Goal: Check status

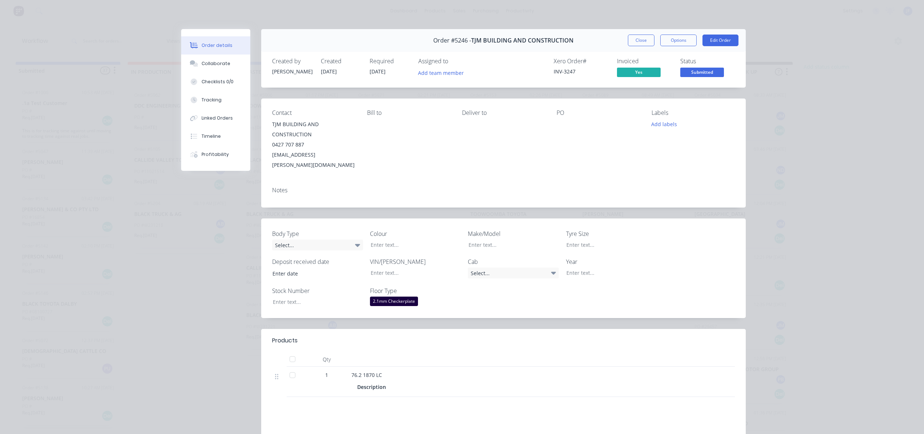
scroll to position [1427, 0]
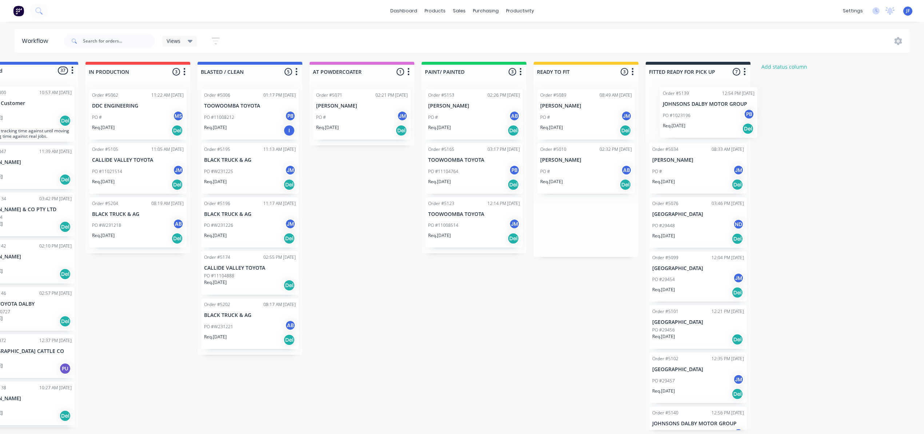
scroll to position [0, 47]
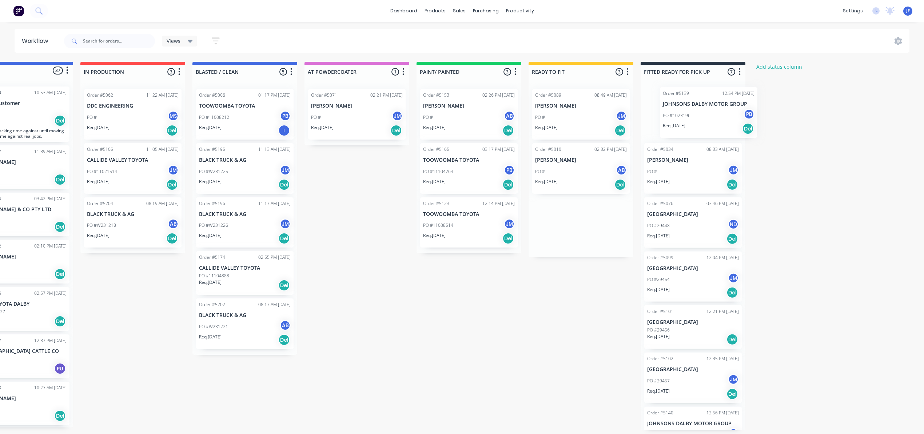
drag, startPoint x: 636, startPoint y: 179, endPoint x: 715, endPoint y: 122, distance: 97.4
click at [715, 122] on div "Submitted 37 Status colour #4169E1 hex #4169E1 Save Cancel Summaries Total orde…" at bounding box center [448, 246] width 1002 height 369
click at [690, 127] on div "Req. 03/09/25 Del" at bounding box center [693, 130] width 92 height 12
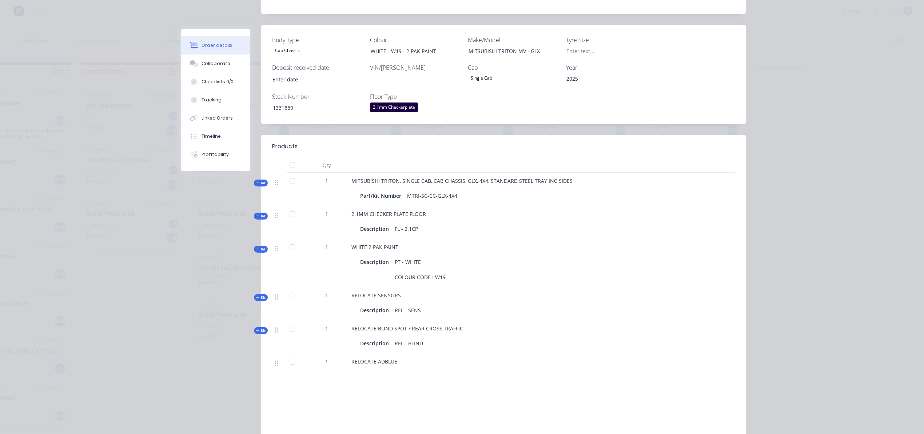
scroll to position [0, 0]
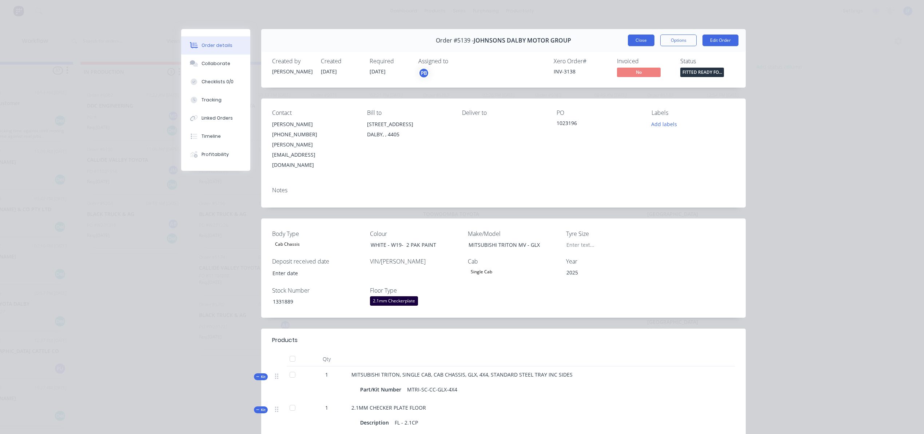
click at [640, 45] on button "Close" at bounding box center [641, 41] width 27 height 12
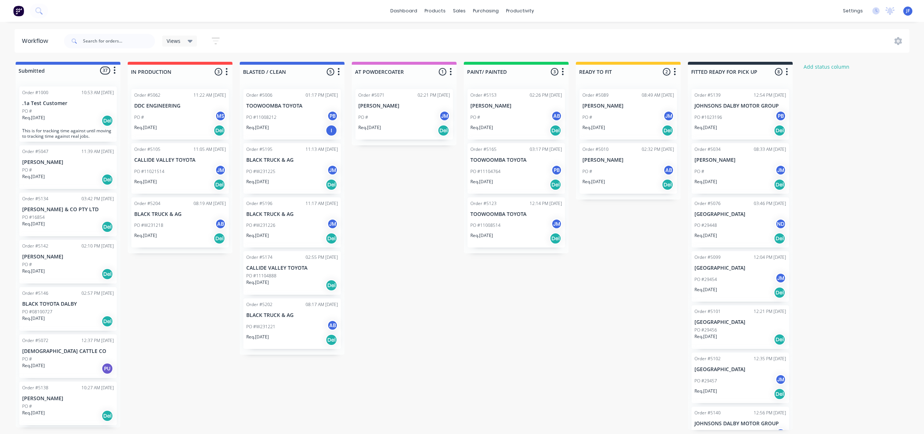
click at [171, 229] on div "PO #W231218 AB" at bounding box center [180, 226] width 92 height 14
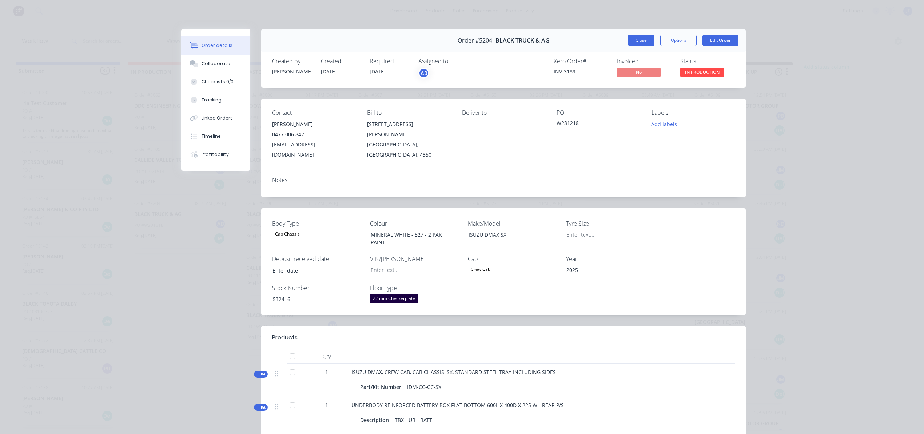
click at [634, 39] on button "Close" at bounding box center [641, 41] width 27 height 12
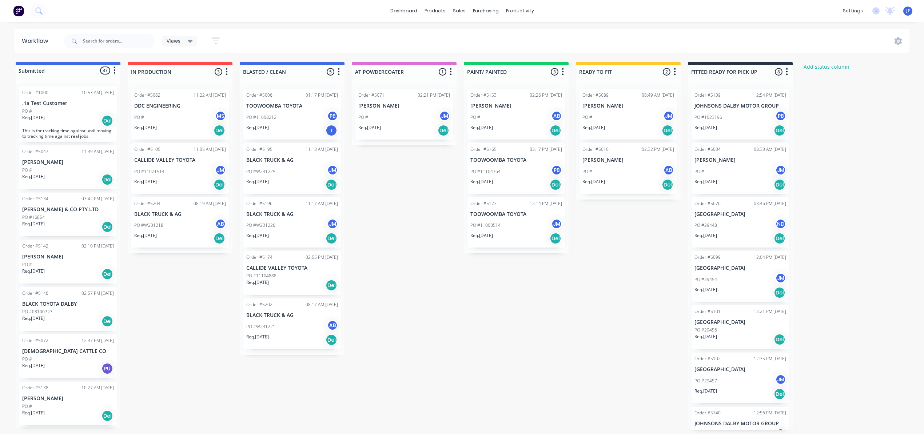
click at [626, 117] on div "PO # JM" at bounding box center [628, 118] width 92 height 14
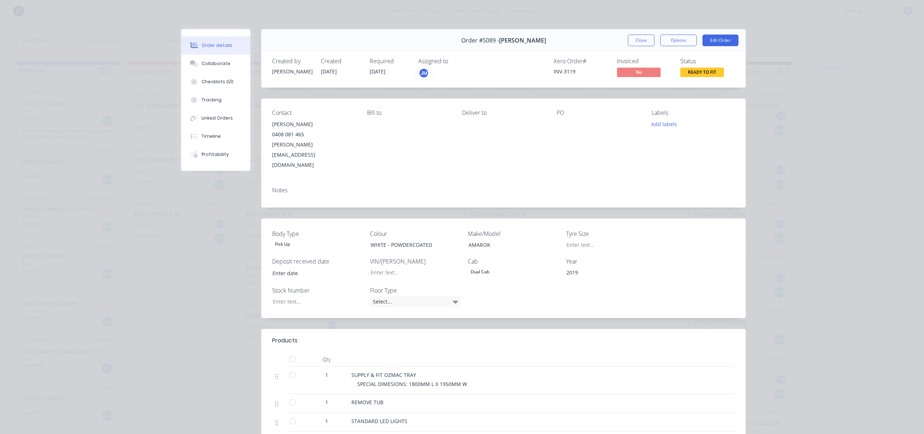
click at [650, 40] on div "Close Options Edit Order" at bounding box center [683, 41] width 111 height 12
click at [644, 40] on button "Close" at bounding box center [641, 41] width 27 height 12
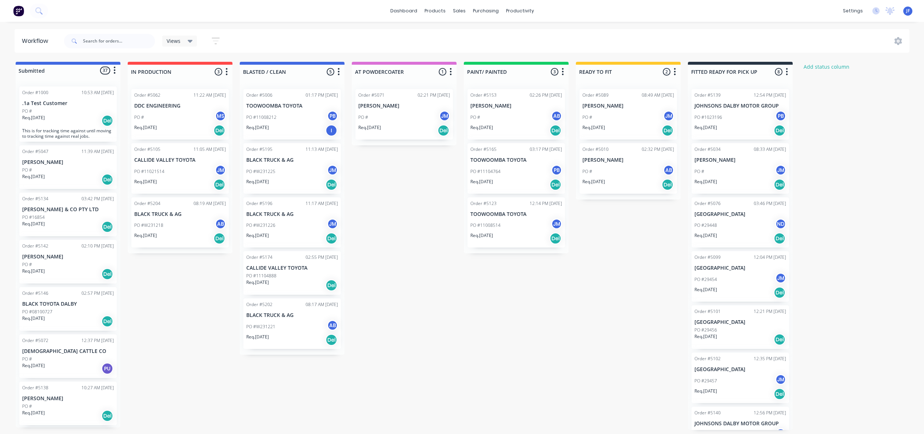
click at [622, 172] on div "PO # AB" at bounding box center [628, 172] width 92 height 14
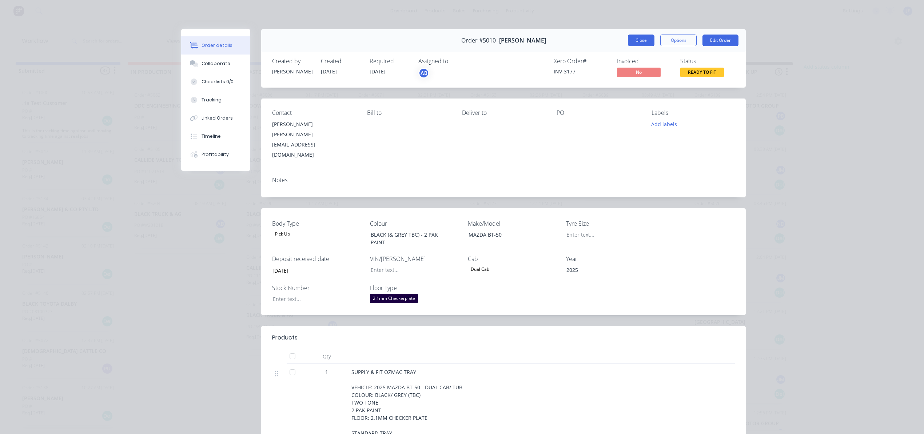
click at [634, 43] on button "Close" at bounding box center [641, 41] width 27 height 12
